Goal: Transaction & Acquisition: Purchase product/service

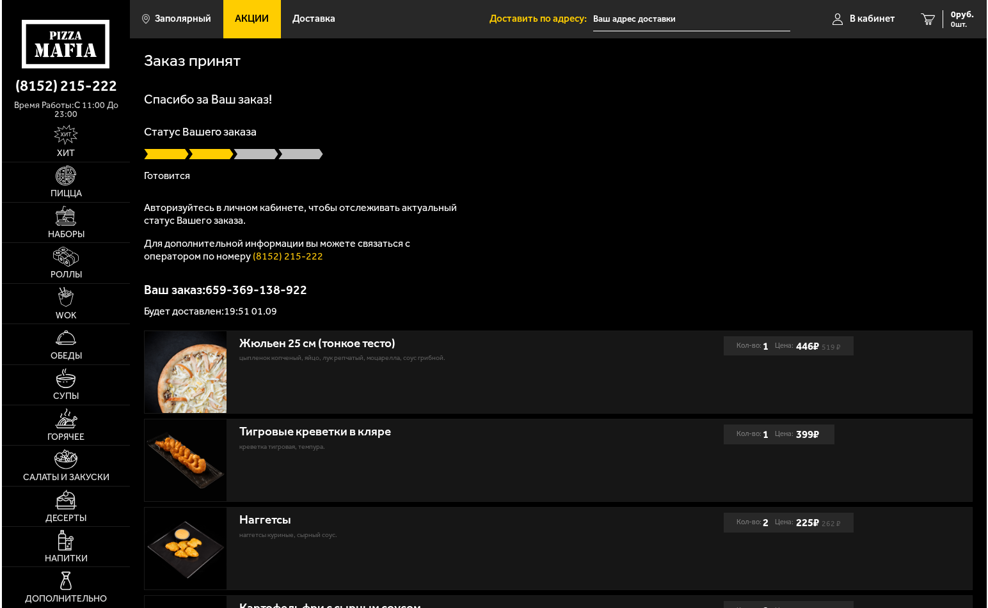
scroll to position [194, 0]
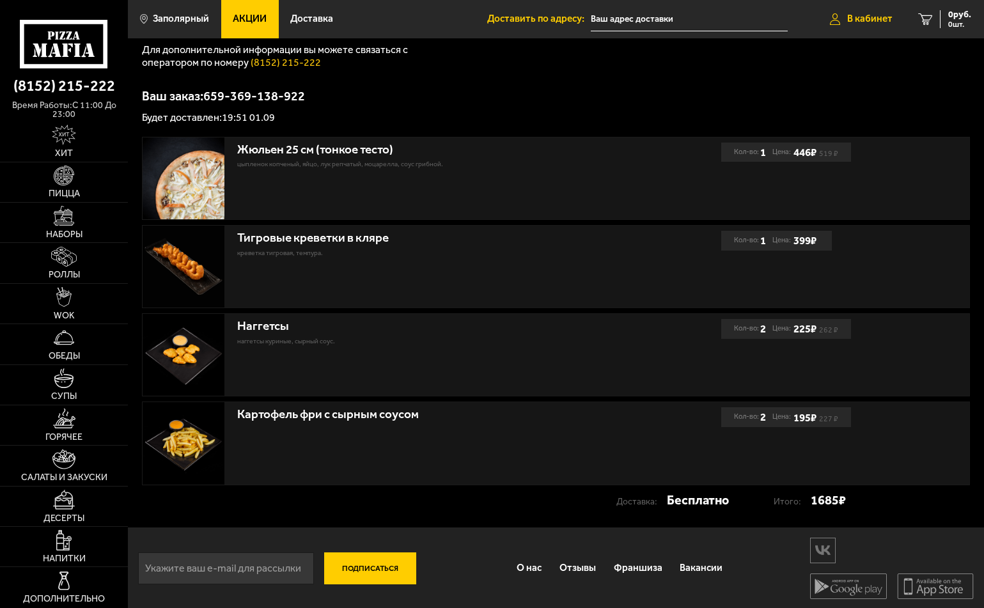
click at [874, 18] on span "В кабинет" at bounding box center [870, 19] width 45 height 10
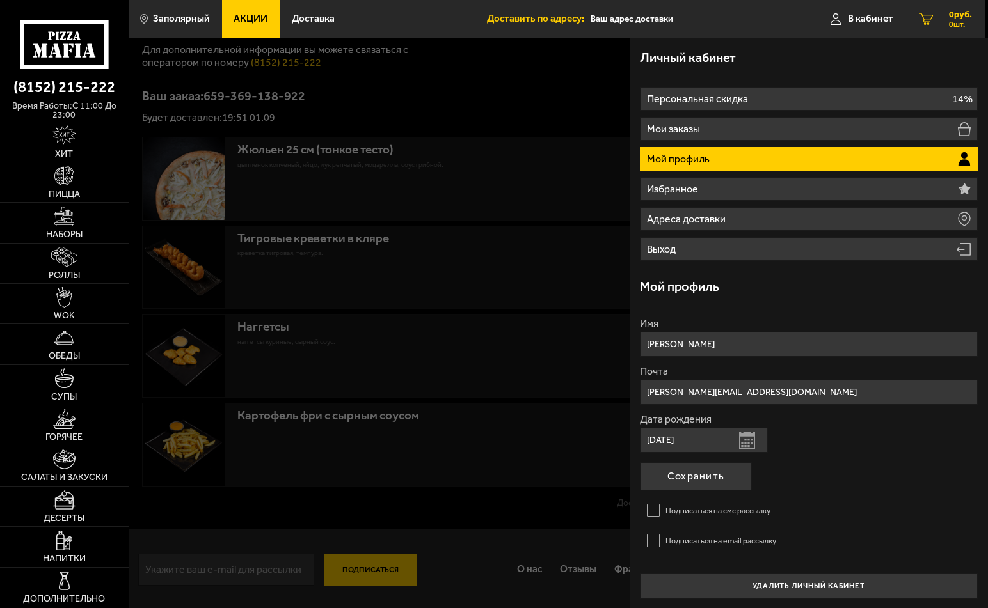
click at [929, 16] on icon at bounding box center [926, 19] width 14 height 12
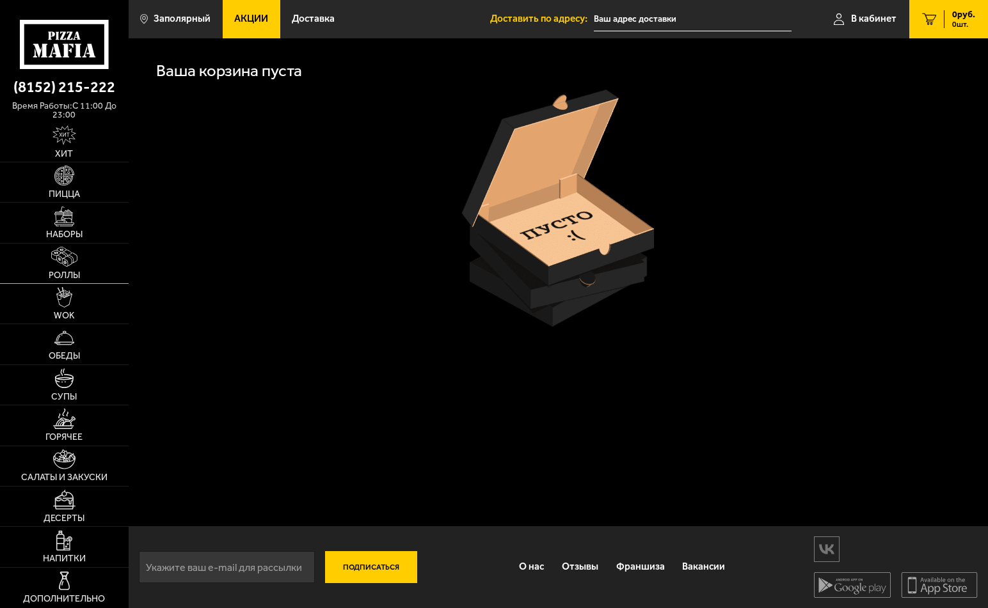
click at [74, 257] on img at bounding box center [64, 257] width 26 height 20
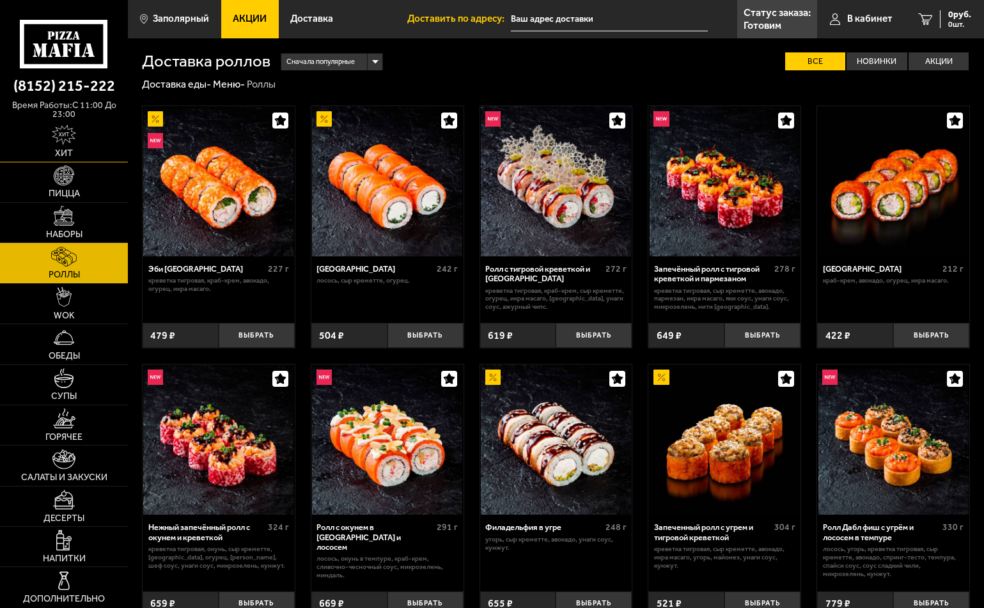
click at [78, 141] on link "Хит" at bounding box center [64, 142] width 128 height 40
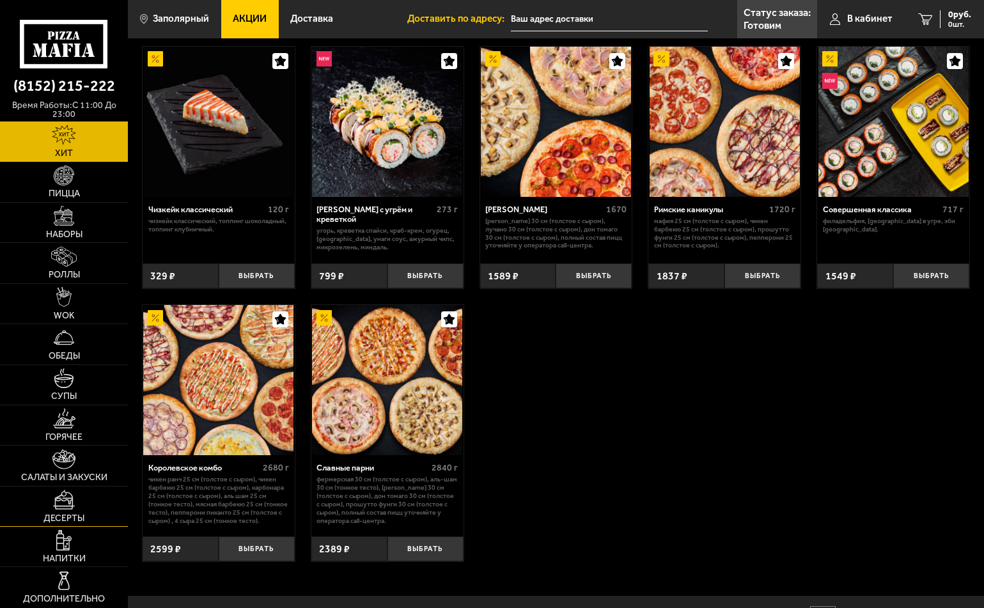
scroll to position [692, 0]
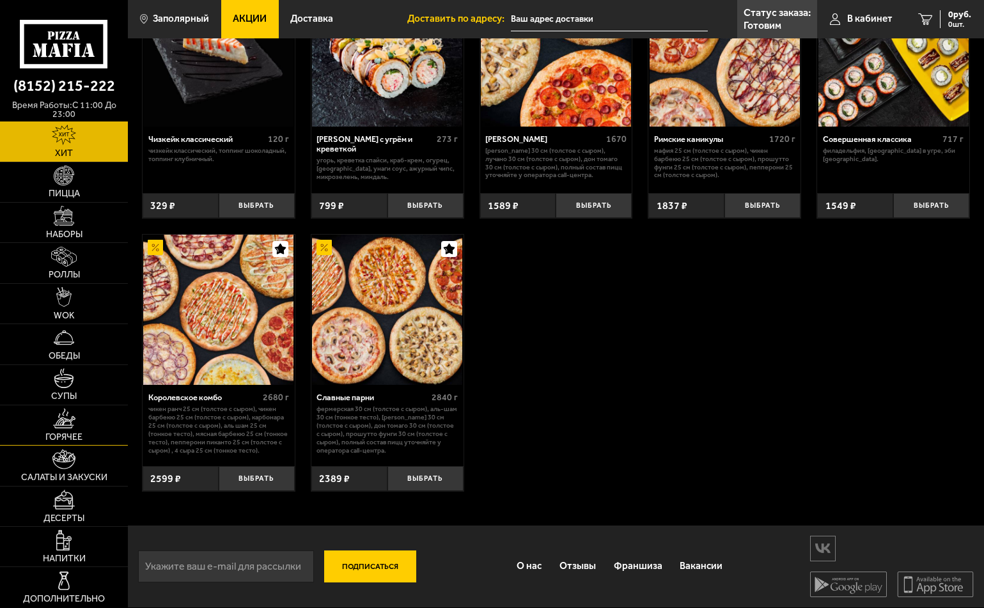
click at [68, 427] on img at bounding box center [64, 419] width 22 height 20
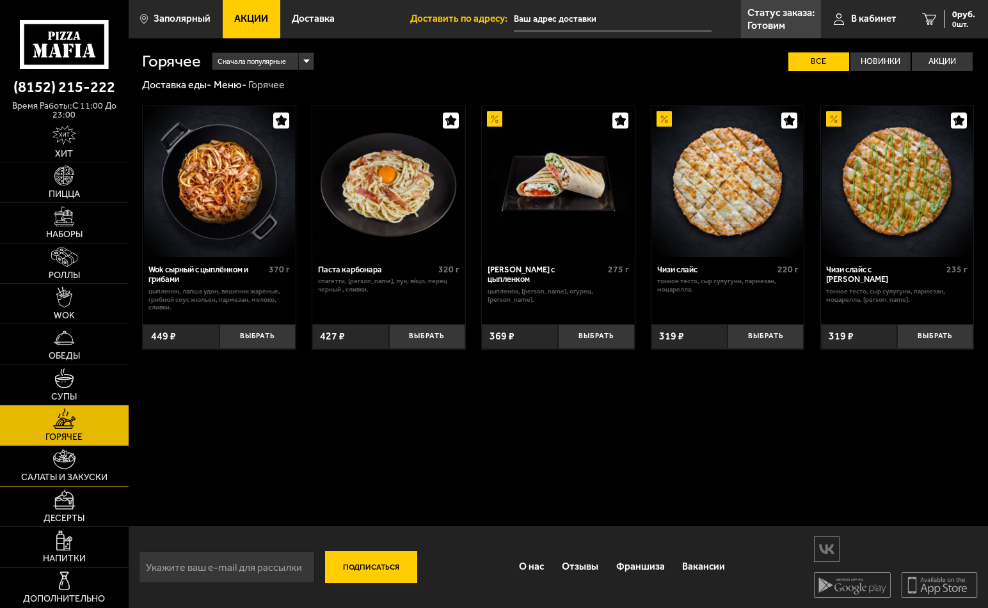
click at [85, 468] on link "Салаты и закуски" at bounding box center [64, 466] width 129 height 40
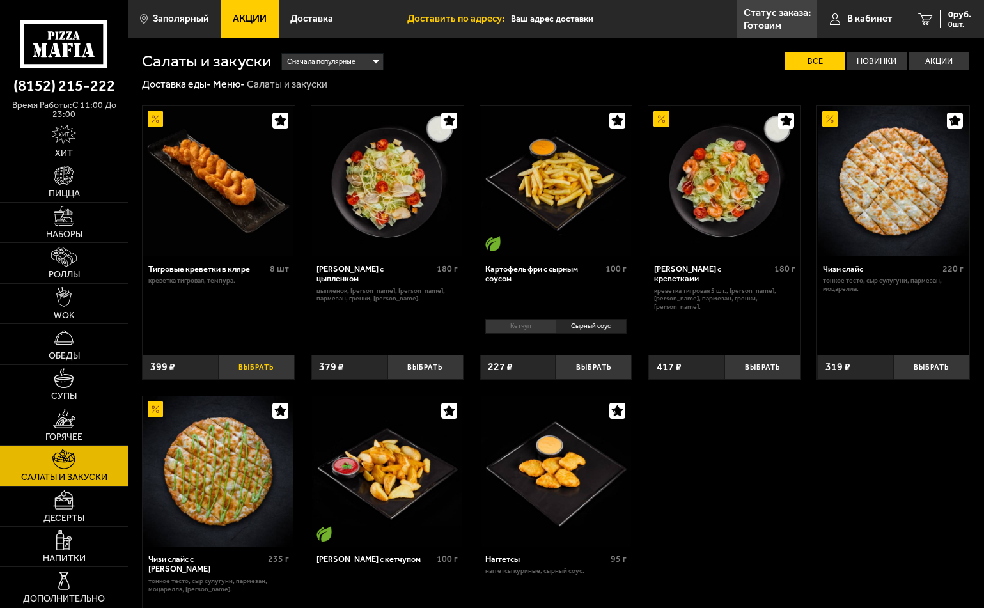
click at [262, 366] on button "Выбрать" at bounding box center [257, 367] width 76 height 25
click at [285, 369] on button "+" at bounding box center [282, 367] width 26 height 25
click at [278, 366] on button "+" at bounding box center [282, 367] width 26 height 25
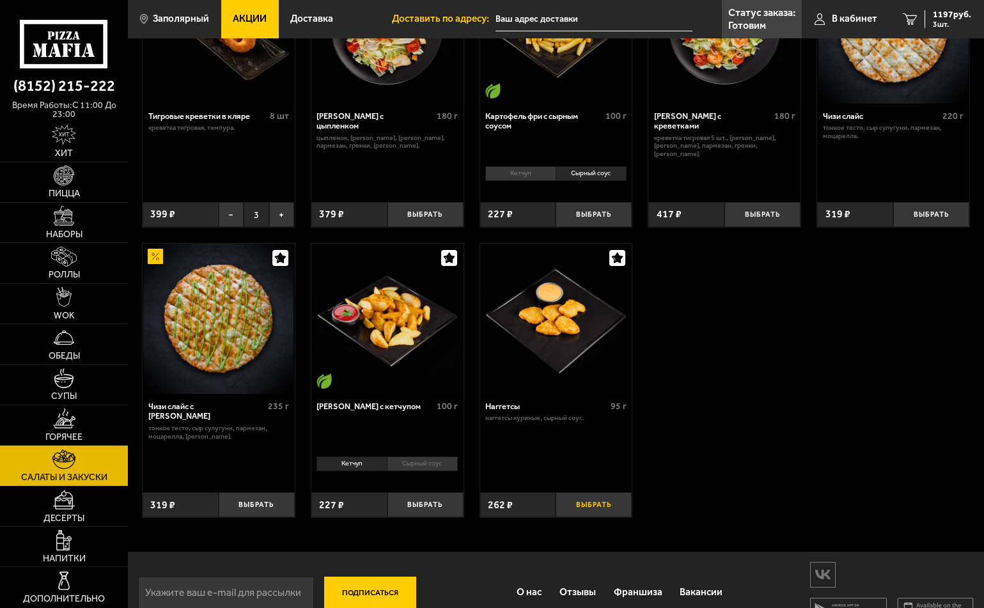
scroll to position [178, 0]
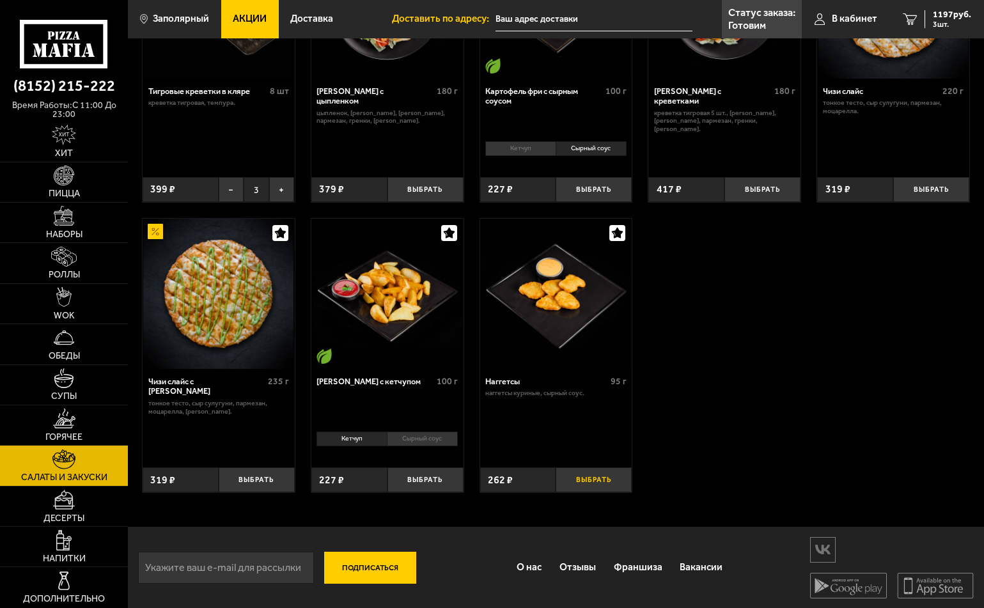
click at [595, 477] on button "Выбрать" at bounding box center [594, 480] width 76 height 25
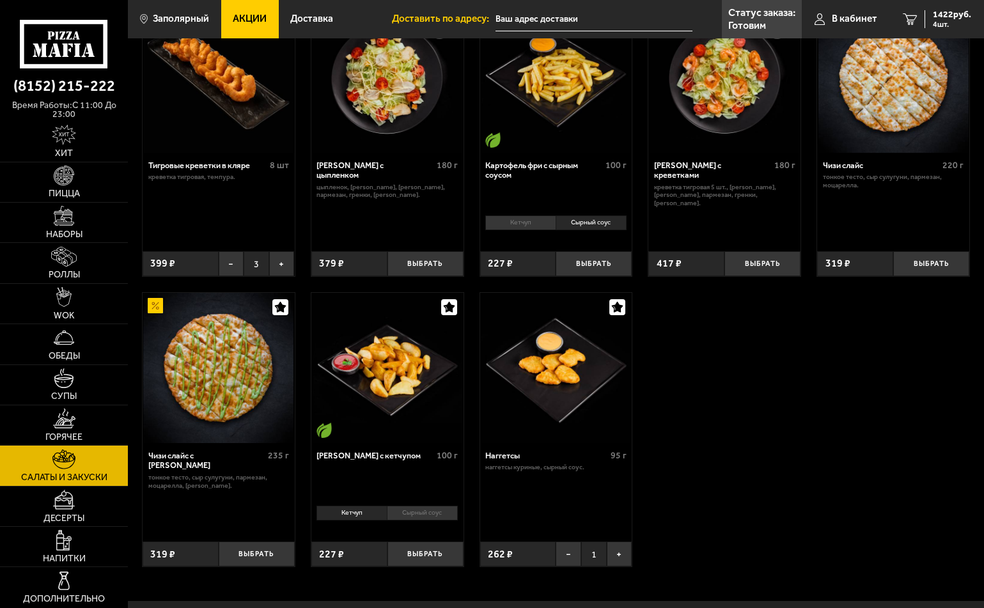
scroll to position [0, 0]
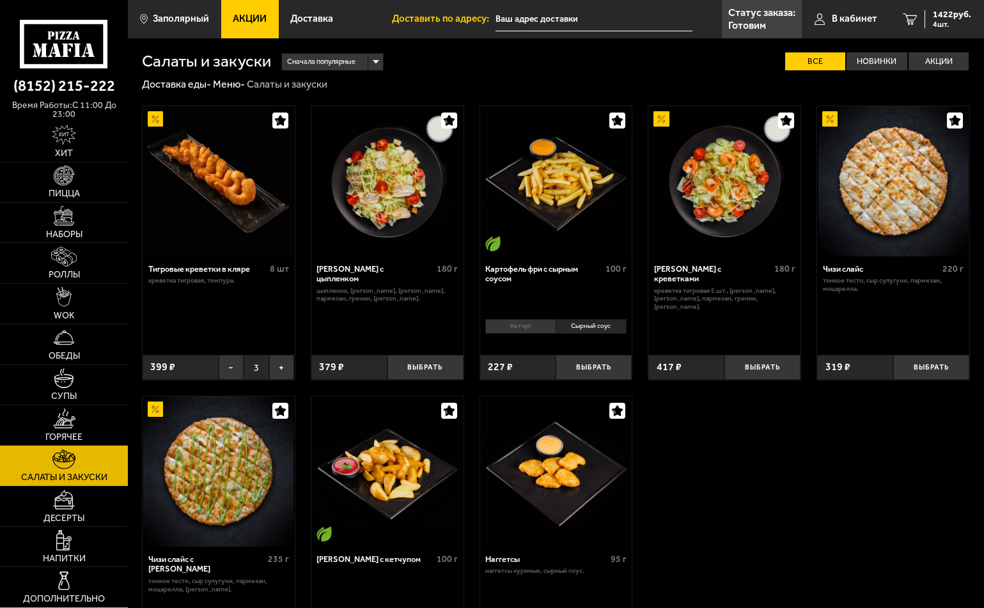
click at [88, 581] on link "Дополнительно" at bounding box center [64, 587] width 128 height 40
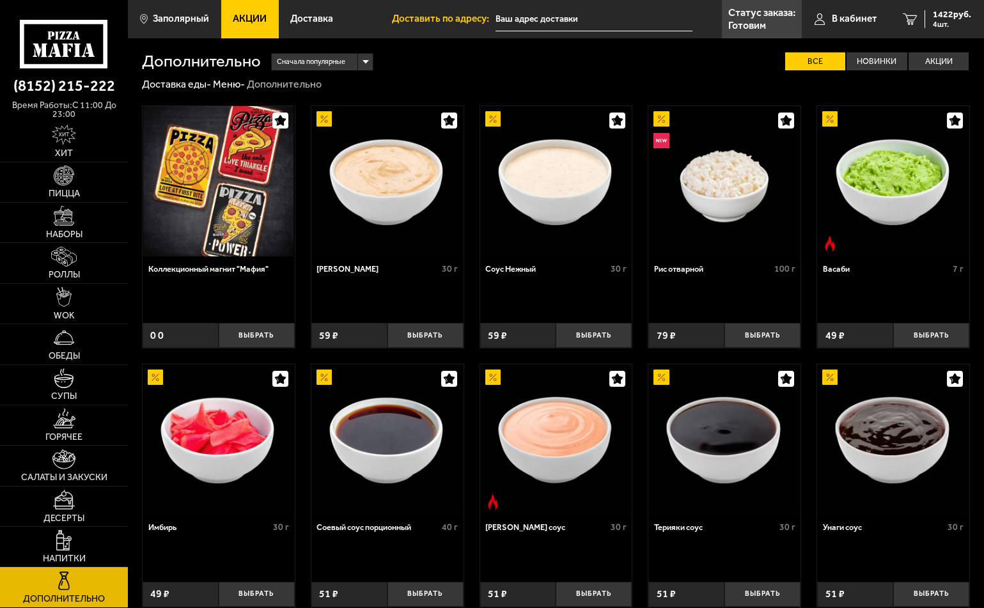
click at [381, 180] on img at bounding box center [387, 181] width 150 height 150
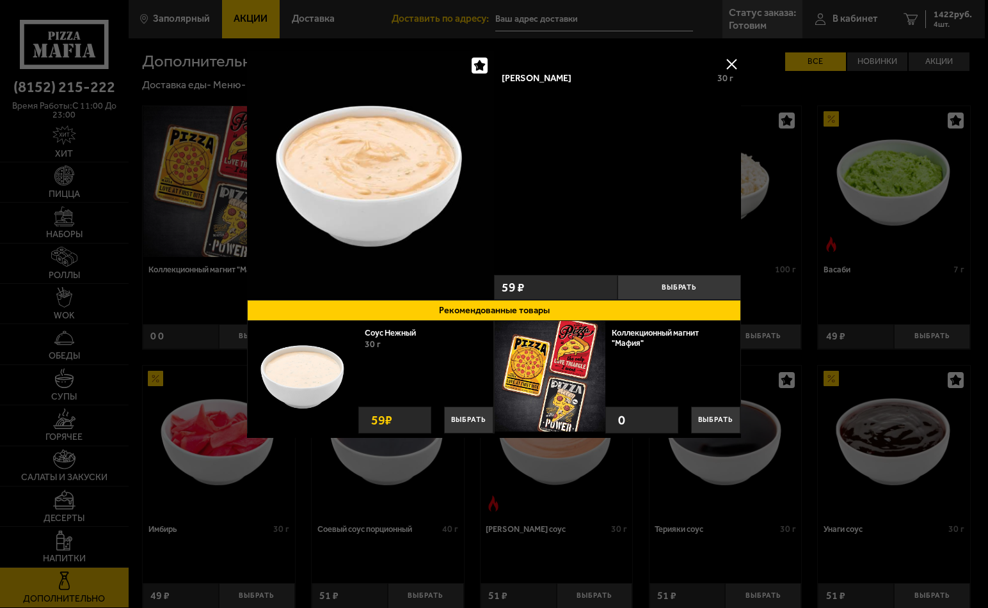
click at [732, 63] on button at bounding box center [731, 63] width 19 height 19
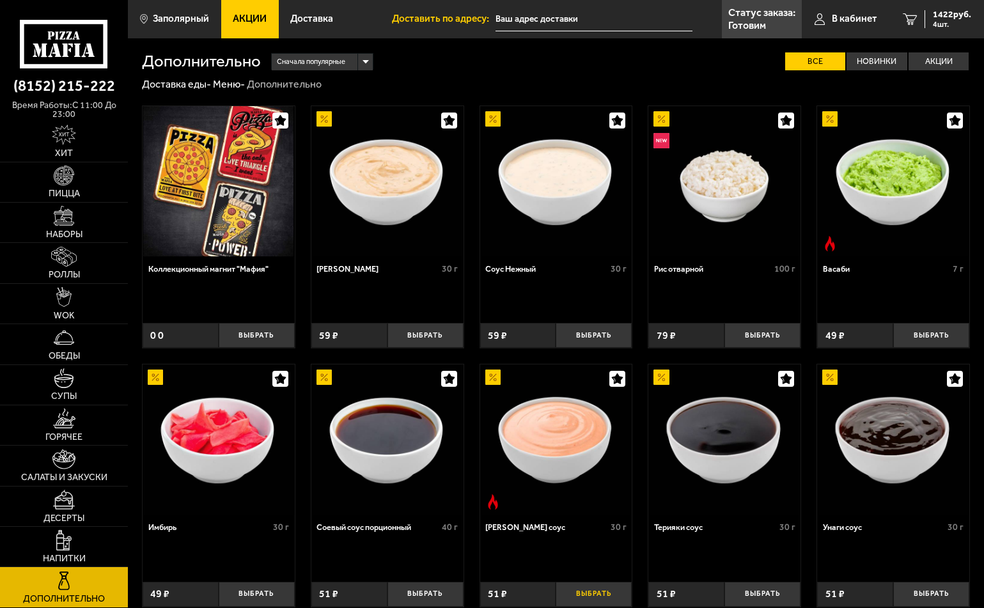
click at [601, 590] on button "Выбрать" at bounding box center [594, 594] width 76 height 25
click at [942, 15] on span "1473 руб." at bounding box center [952, 14] width 38 height 9
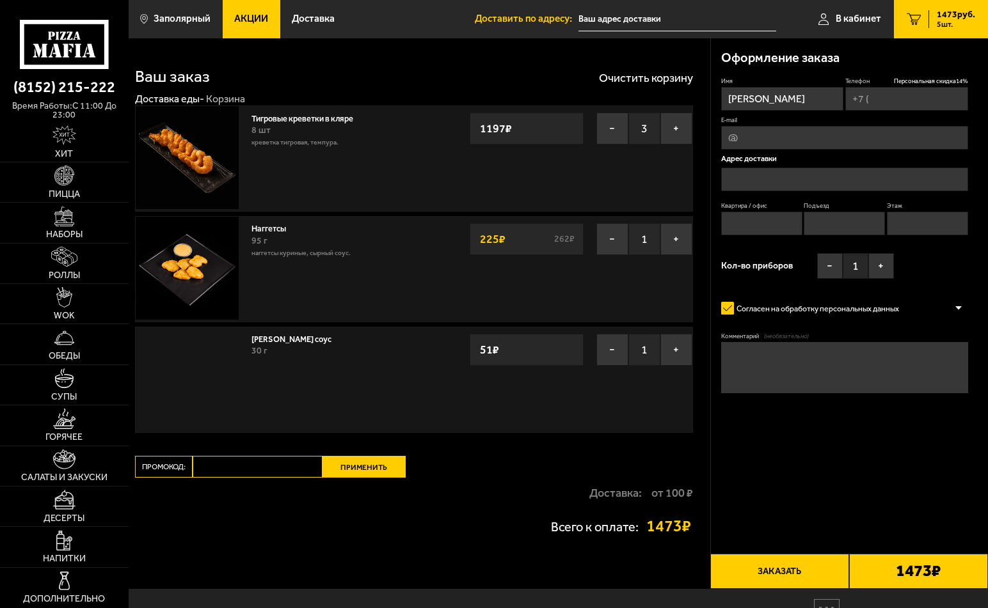
type input "[PHONE_NUMBER]"
type input "[STREET_ADDRESS]"
type input "3"
type input "1"
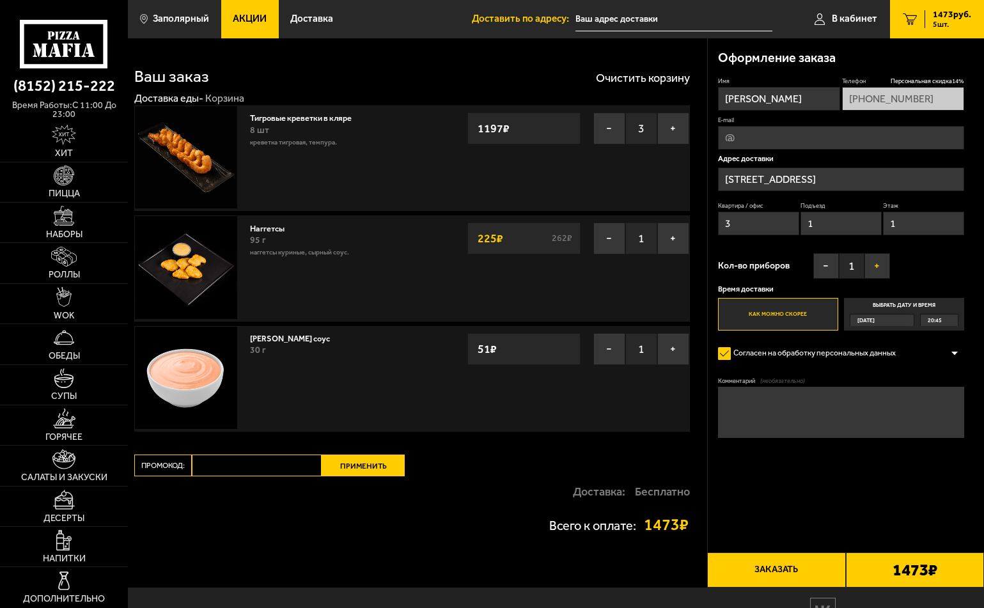
click at [873, 267] on button "+" at bounding box center [878, 266] width 26 height 26
click at [876, 265] on button "+" at bounding box center [878, 266] width 26 height 26
click at [791, 569] on button "Заказать" at bounding box center [776, 570] width 138 height 35
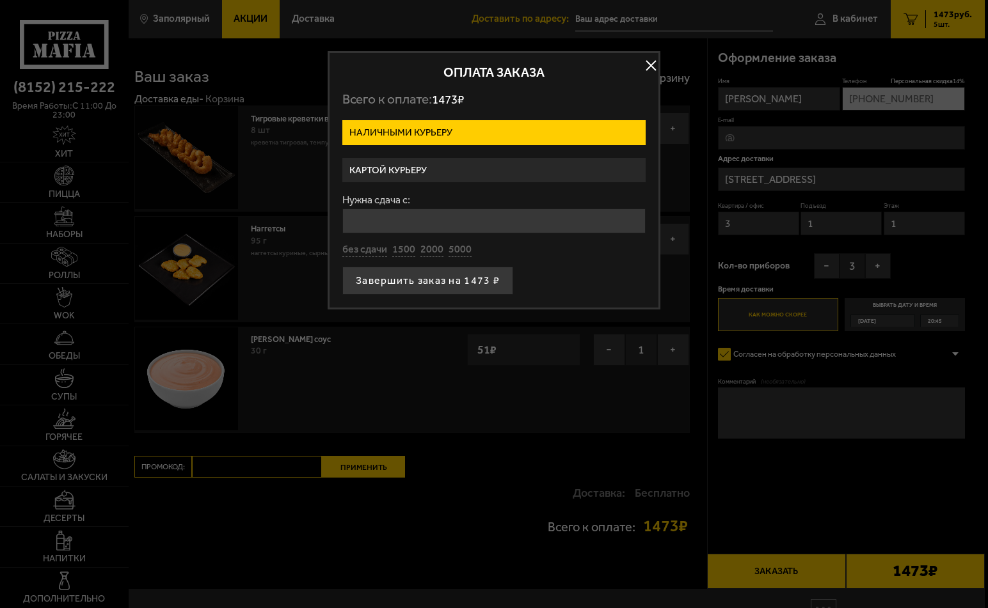
click at [416, 177] on label "Картой курьеру" at bounding box center [493, 170] width 303 height 25
click at [0, 0] on input "Картой курьеру" at bounding box center [0, 0] width 0 height 0
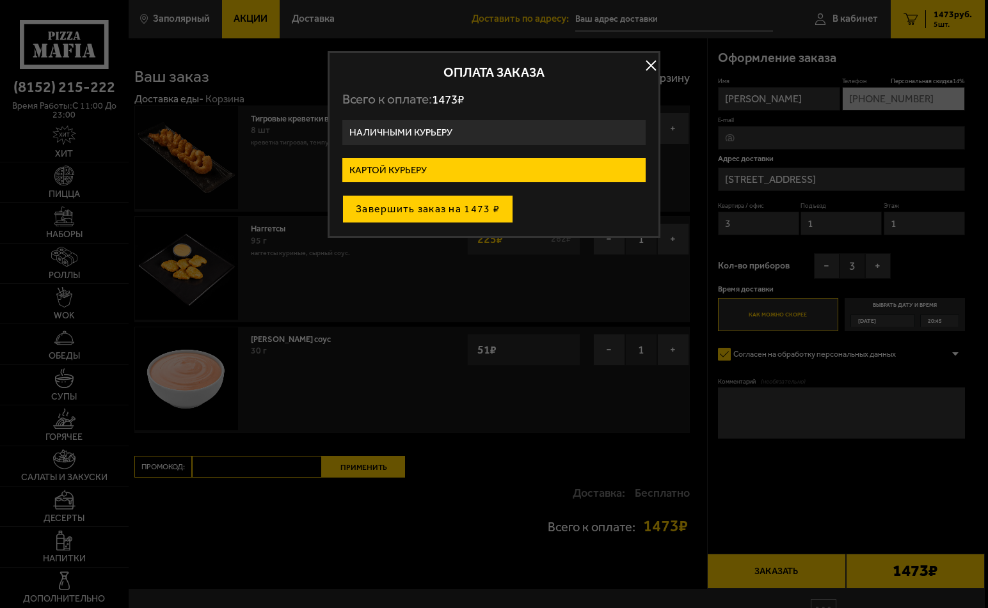
click at [429, 207] on button "Завершить заказ на 1473 ₽" at bounding box center [427, 209] width 171 height 28
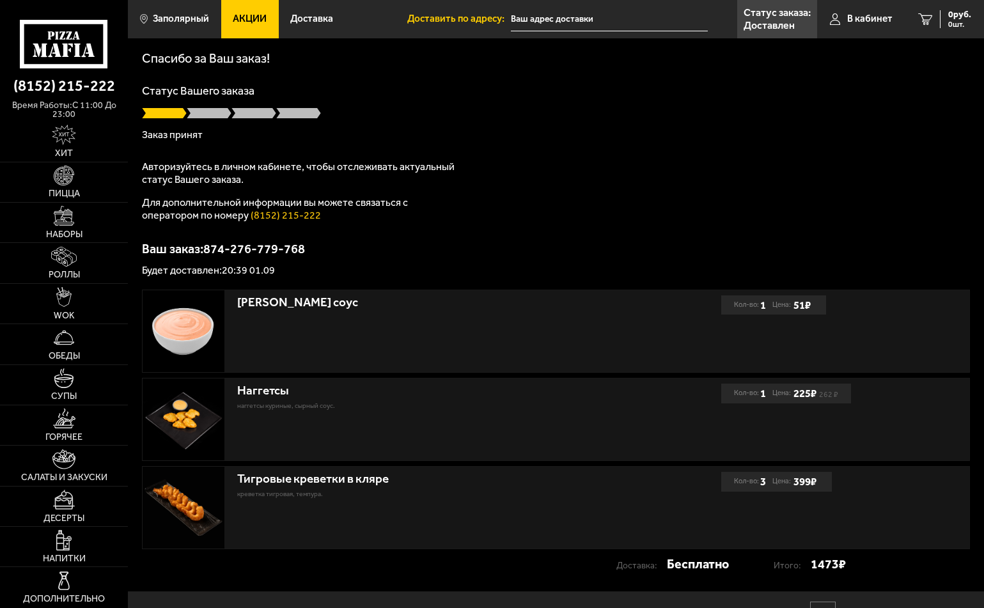
scroll to position [105, 0]
